Goal: Navigation & Orientation: Go to known website

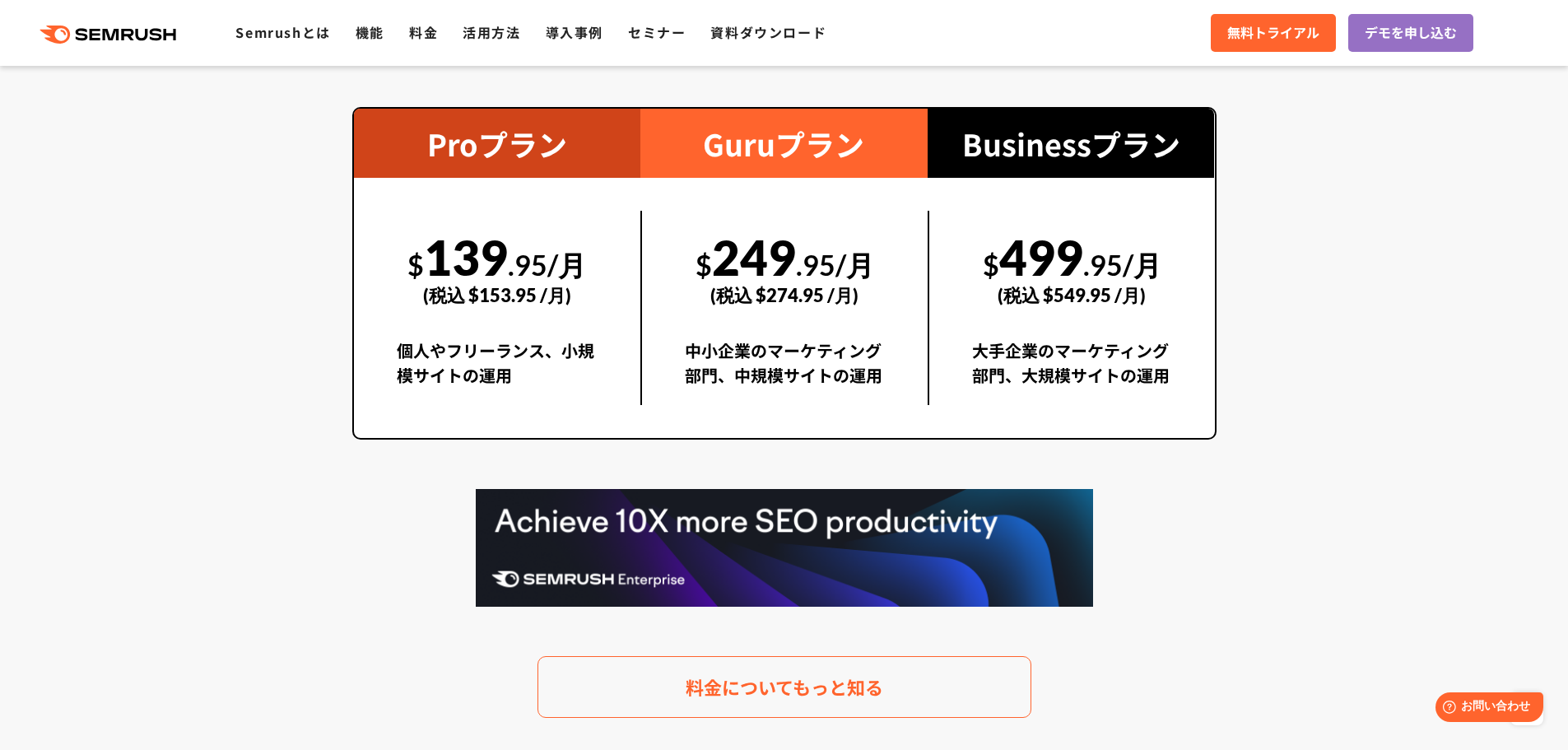
scroll to position [2551, 0]
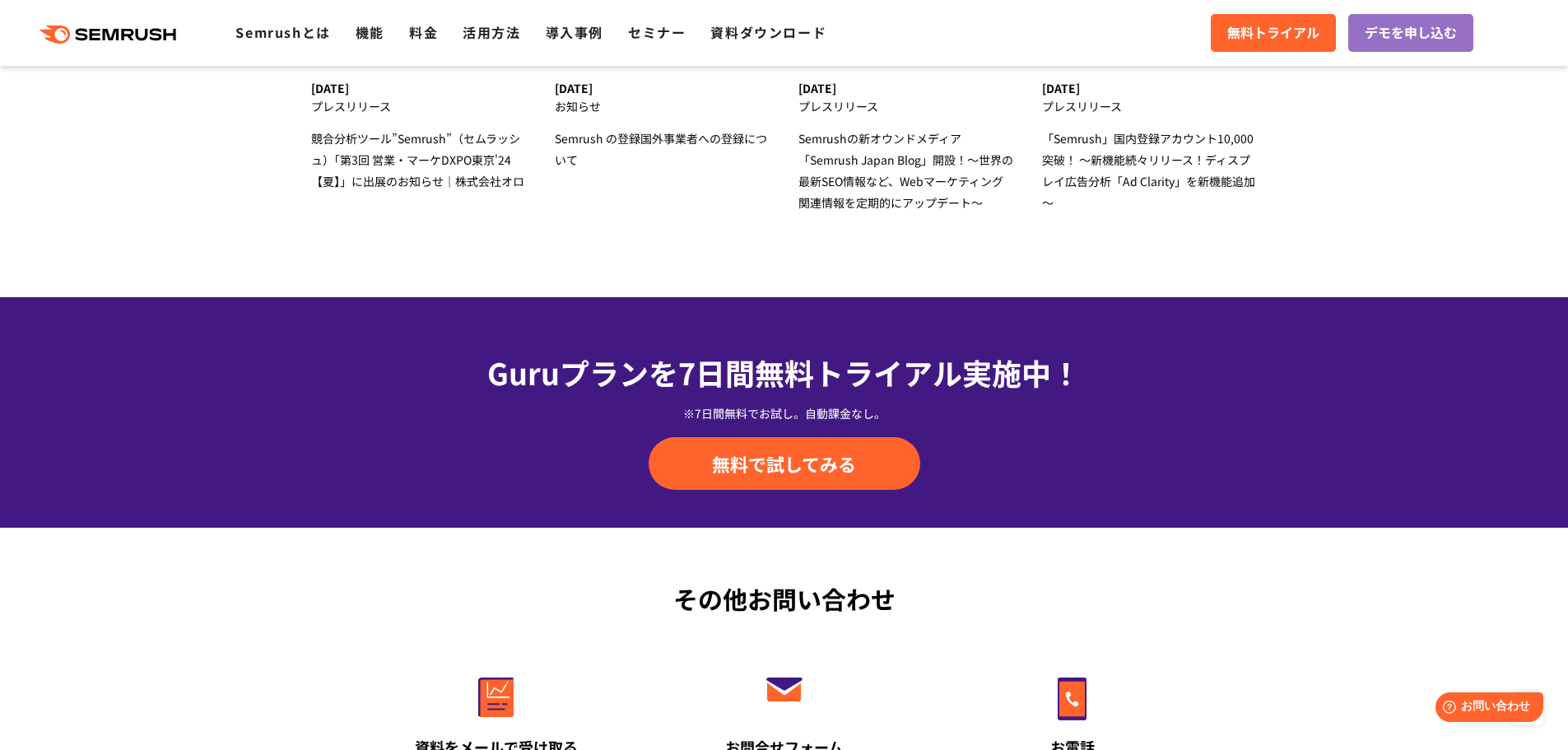
scroll to position [5535, 0]
